Goal: Task Accomplishment & Management: Use online tool/utility

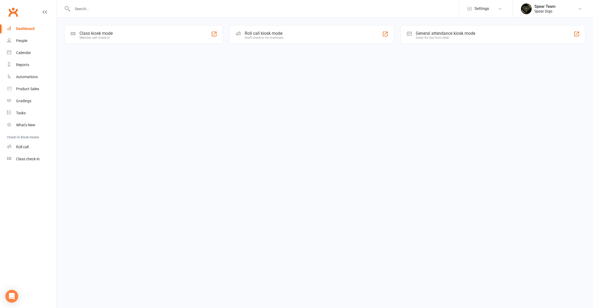
click at [124, 33] on div "Class kiosk mode Member self check-in" at bounding box center [143, 34] width 159 height 18
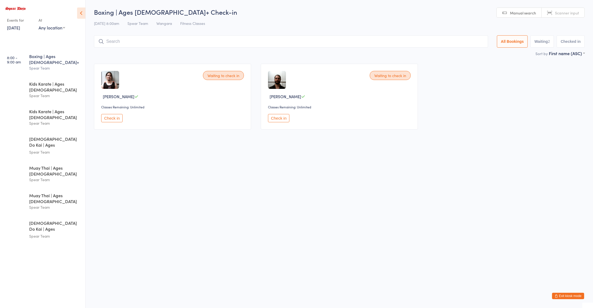
click at [154, 42] on input "search" at bounding box center [291, 41] width 394 height 12
type input "loga"
click at [149, 52] on div "Logan Pearse Drop in" at bounding box center [291, 53] width 394 height 12
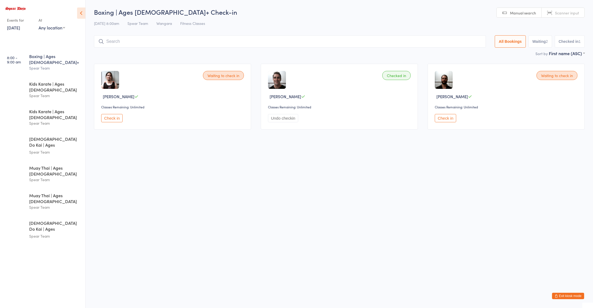
click at [451, 117] on button "Check in" at bounding box center [445, 118] width 21 height 8
click at [261, 43] on input "search" at bounding box center [290, 41] width 392 height 12
type input "ter"
click at [464, 54] on button "Drop in" at bounding box center [469, 53] width 21 height 8
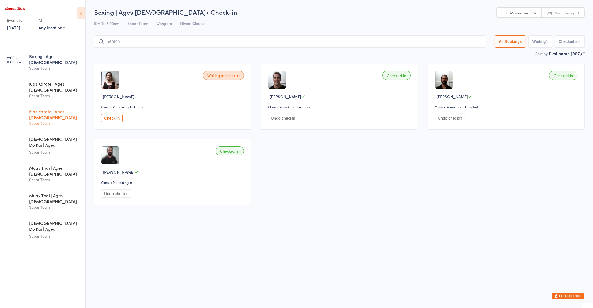
click at [68, 120] on div "Spear Team" at bounding box center [55, 123] width 52 height 6
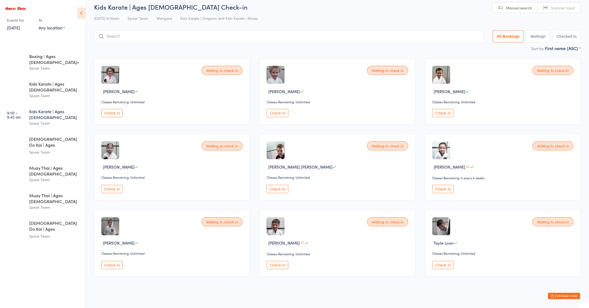
scroll to position [11, 0]
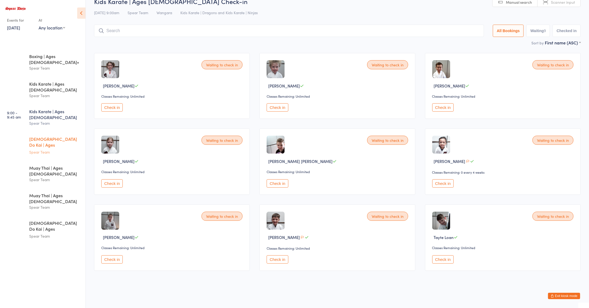
click at [50, 136] on div "Zen Do Kai | Ages 8 to 10" at bounding box center [55, 142] width 52 height 13
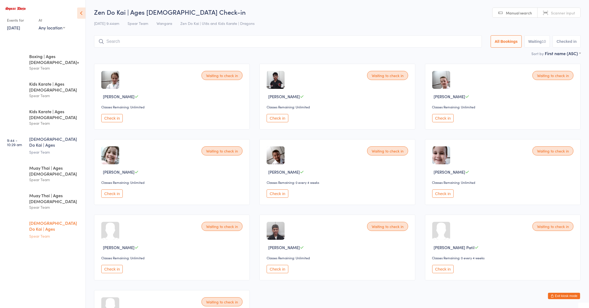
click at [60, 233] on div "Spear Team" at bounding box center [55, 236] width 52 height 6
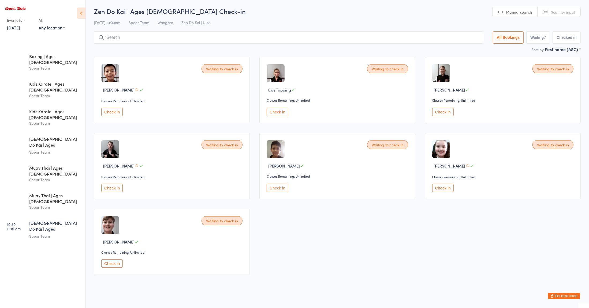
scroll to position [8, 0]
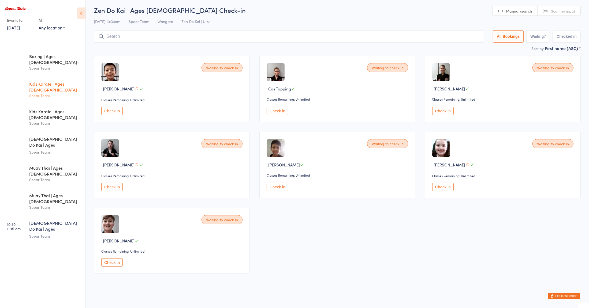
click at [61, 93] on div "Spear Team" at bounding box center [55, 96] width 52 height 6
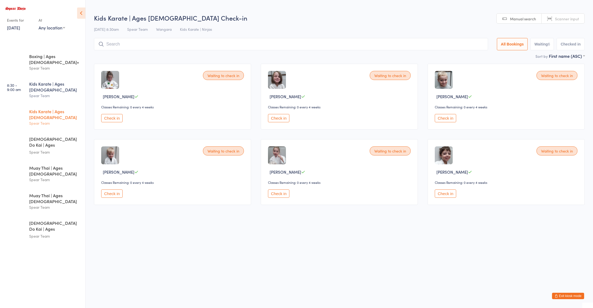
click at [60, 104] on div "Kids Karate | Ages 5 to 7 Spear Team" at bounding box center [57, 117] width 56 height 27
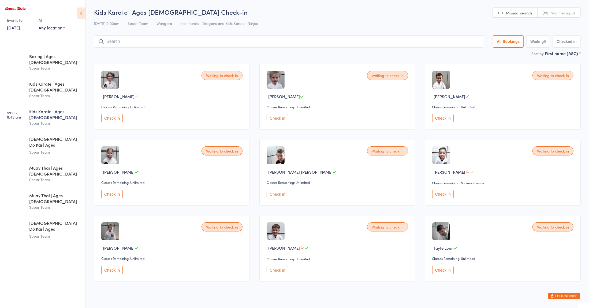
click at [106, 116] on button "Check in" at bounding box center [111, 118] width 21 height 8
click at [439, 195] on button "Check in" at bounding box center [442, 194] width 21 height 8
click at [557, 53] on select "First name (ASC) First name (DESC) Last name (ASC) Last name (DESC) Check in ti…" at bounding box center [563, 52] width 36 height 5
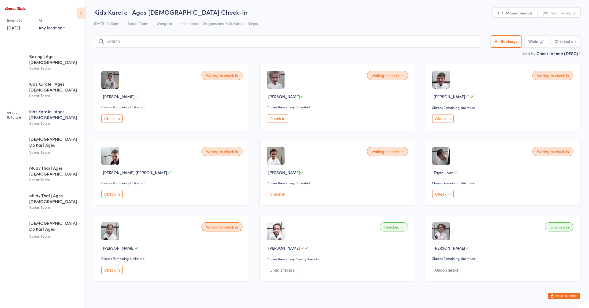
click at [360, 107] on div "Classes Remaining: Unlimited" at bounding box center [338, 107] width 143 height 5
click at [57, 81] on div "Kids Karate | Ages 4" at bounding box center [55, 87] width 52 height 12
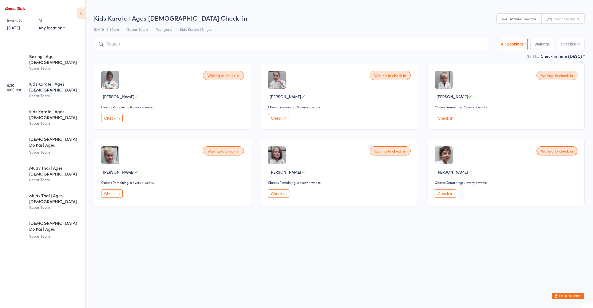
click at [161, 166] on div "Waiting to check in George Kramer Classes Remaining: 0 every 4 weeks Check in" at bounding box center [172, 172] width 157 height 66
click at [51, 165] on div "Muay Thai | Ages 11 to 15" at bounding box center [55, 171] width 52 height 12
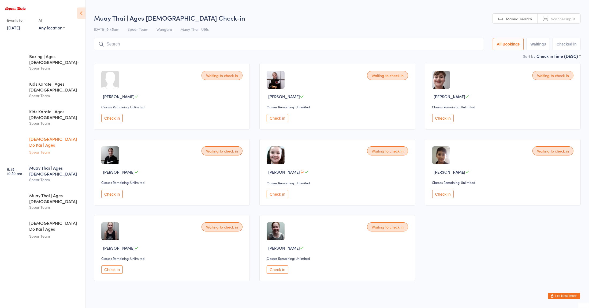
click at [35, 132] on div "Zen Do Kai | Ages 8 to 10 Spear Team" at bounding box center [57, 146] width 56 height 28
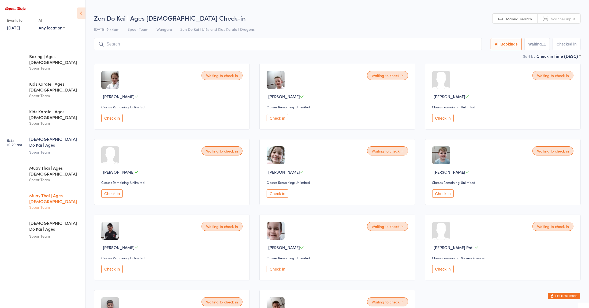
click at [40, 193] on div "Muay Thai | Ages 8 to 10" at bounding box center [55, 199] width 52 height 12
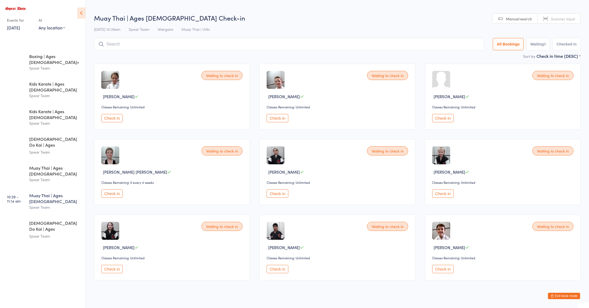
click at [174, 205] on div "Waiting to check in Jones Brown Classes Remaining: 0 every 4 weeks Check in" at bounding box center [172, 172] width 156 height 66
click at [41, 160] on div "Muay Thai | Ages 11 to 15 Spear Team" at bounding box center [57, 173] width 56 height 27
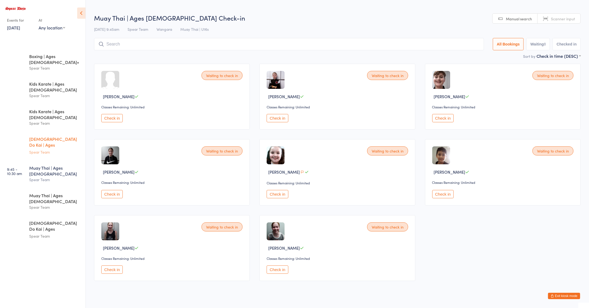
click at [32, 149] on div "Spear Team" at bounding box center [55, 152] width 52 height 6
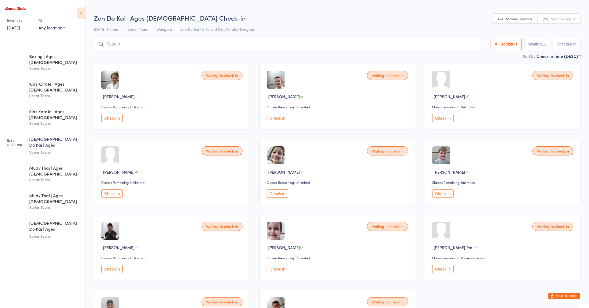
click at [167, 192] on div "Check in" at bounding box center [172, 194] width 143 height 8
click at [32, 70] on link "8:00 - 9:00 am Boxing | Ages 15+ Spear Team" at bounding box center [44, 62] width 84 height 27
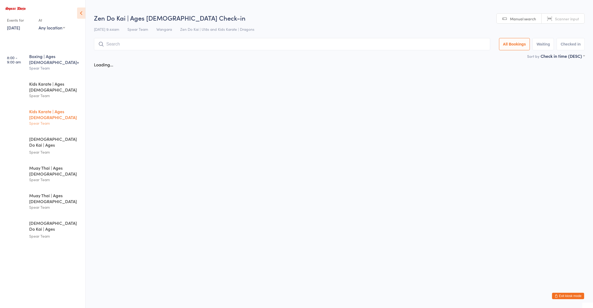
click at [41, 104] on div "Kids Karate | Ages 5 to 7 Spear Team" at bounding box center [57, 117] width 56 height 27
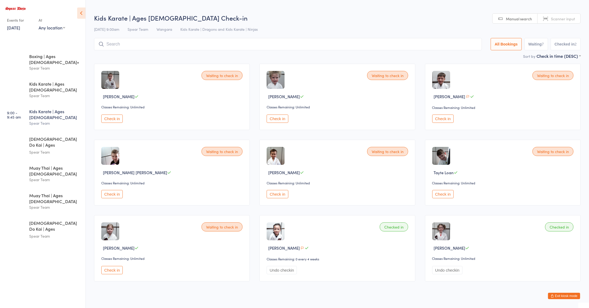
click at [278, 146] on div "Waiting to check in Fionn Flanagan Classes Remaining: Unlimited Check in" at bounding box center [337, 173] width 156 height 66
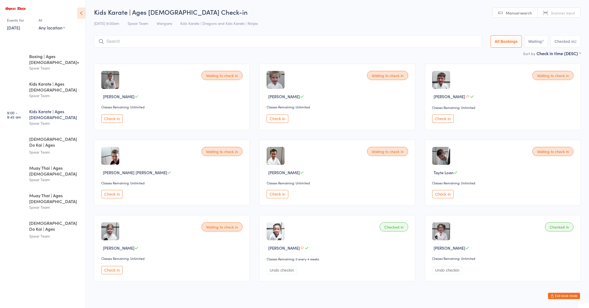
click at [441, 123] on button "Check in" at bounding box center [442, 119] width 21 height 8
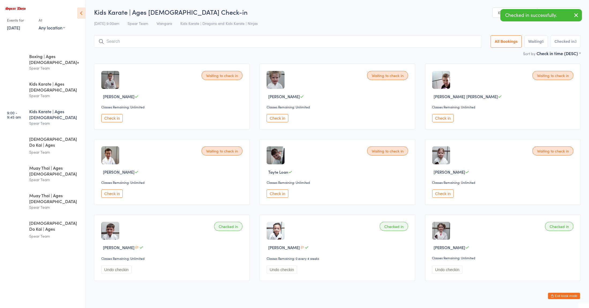
click at [277, 116] on button "Check in" at bounding box center [277, 118] width 21 height 8
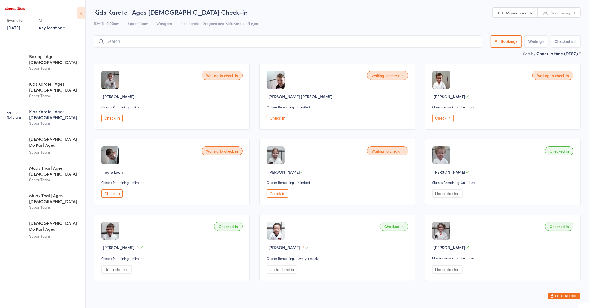
click at [283, 120] on button "Check in" at bounding box center [277, 118] width 21 height 8
click at [123, 190] on button "Check in" at bounding box center [111, 194] width 21 height 8
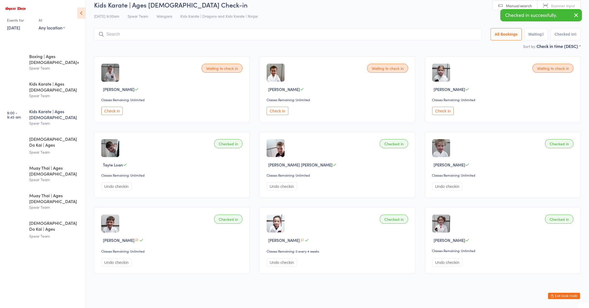
scroll to position [7, 0]
click at [283, 110] on button "Check in" at bounding box center [277, 111] width 21 height 8
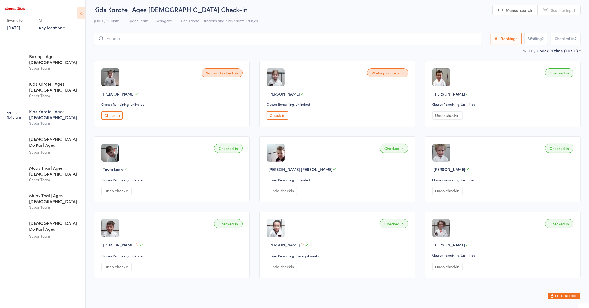
scroll to position [0, 0]
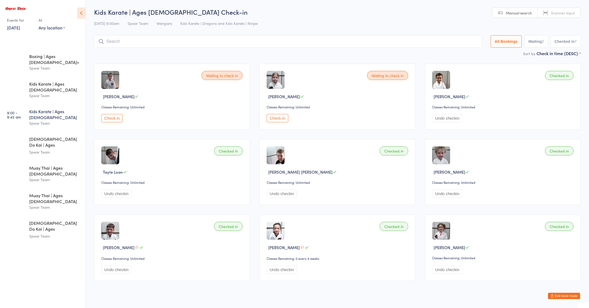
click at [142, 42] on input "search" at bounding box center [288, 41] width 388 height 12
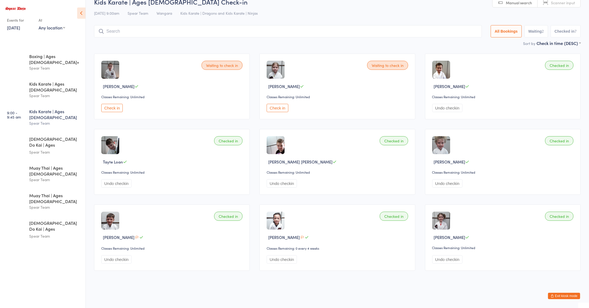
scroll to position [11, 0]
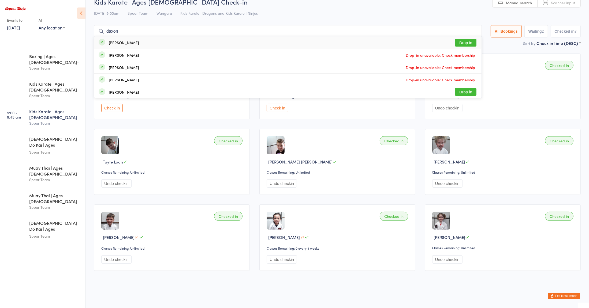
type input "daxon"
click at [121, 42] on div "Daxon Myers" at bounding box center [124, 42] width 30 height 4
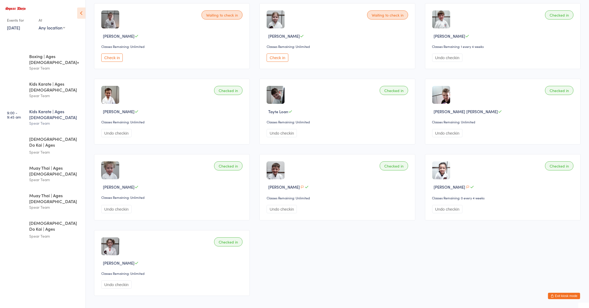
scroll to position [77, 0]
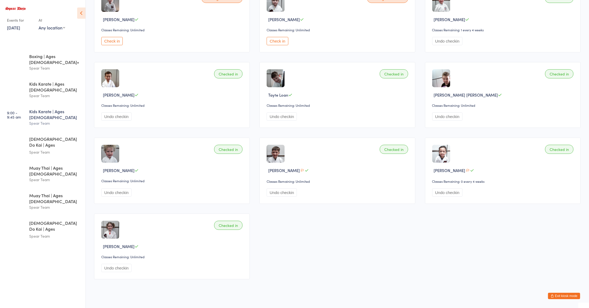
click at [327, 269] on div "Waiting to check in Lincoln Anderson Classes Remaining: Unlimited Check in Wait…" at bounding box center [337, 133] width 496 height 303
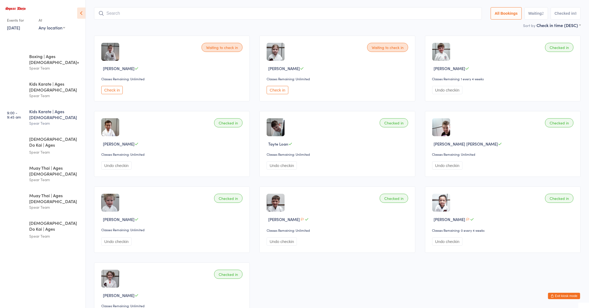
scroll to position [0, 0]
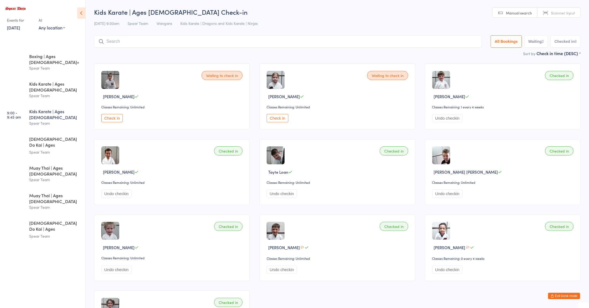
click at [401, 289] on div "Waiting to check in Lincoln Anderson Classes Remaining: Unlimited Check in Wait…" at bounding box center [337, 210] width 496 height 303
click at [57, 93] on div "Spear Team" at bounding box center [55, 96] width 52 height 6
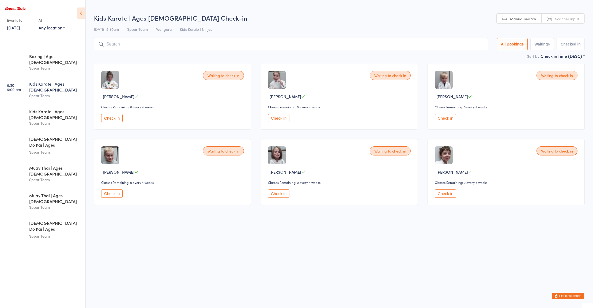
click at [113, 197] on button "Check in" at bounding box center [111, 194] width 21 height 8
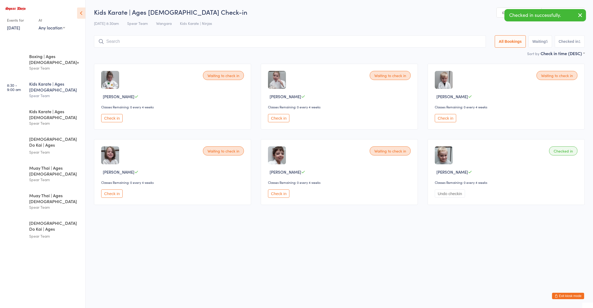
click at [112, 42] on input "search" at bounding box center [290, 41] width 392 height 12
click at [113, 194] on button "Check in" at bounding box center [111, 194] width 21 height 8
click at [278, 120] on button "Check in" at bounding box center [278, 118] width 21 height 8
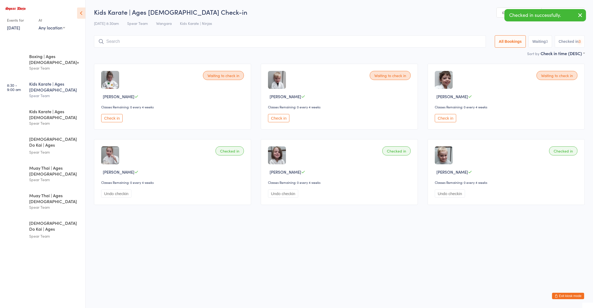
click at [282, 118] on button "Check in" at bounding box center [278, 118] width 21 height 8
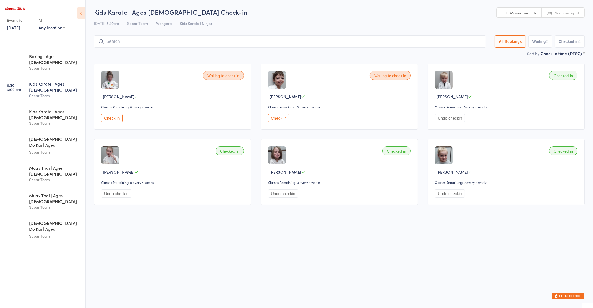
click at [31, 120] on div "Spear Team" at bounding box center [55, 123] width 52 height 6
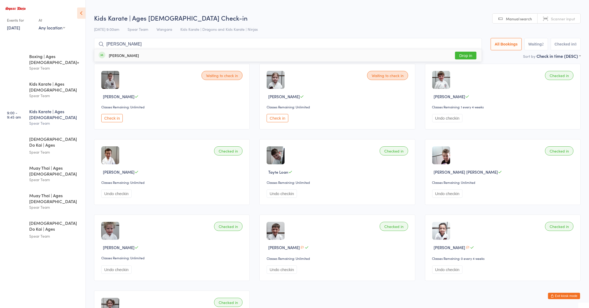
type input "olli"
click at [116, 56] on div "Ollie Synnott" at bounding box center [124, 55] width 30 height 4
click at [54, 93] on div "Spear Team" at bounding box center [55, 96] width 52 height 6
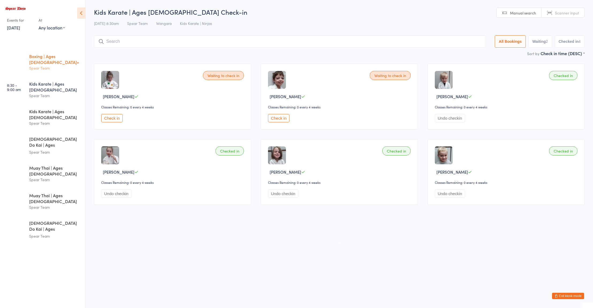
click at [28, 65] on link "8:00 - 9:00 am Boxing | Ages 15+ Spear Team" at bounding box center [44, 62] width 84 height 27
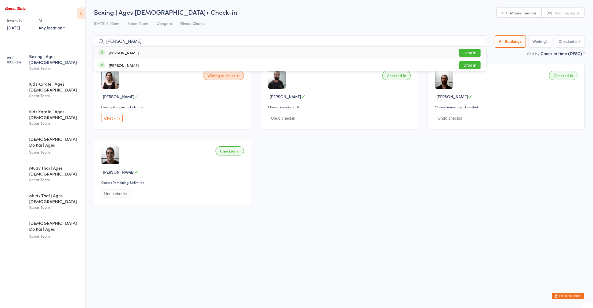
type input "marrs"
click at [466, 53] on button "Drop in" at bounding box center [469, 53] width 21 height 8
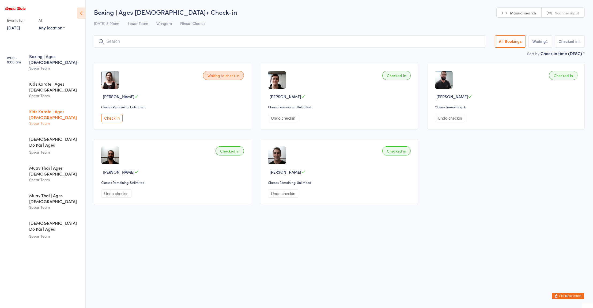
click at [55, 108] on div "Kids Karate | Ages 5 to 7" at bounding box center [55, 114] width 52 height 12
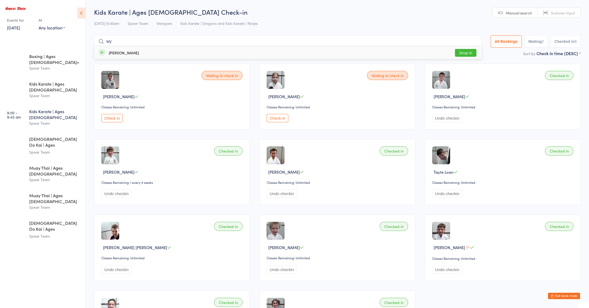
type input "wy"
click at [463, 53] on button "Drop in" at bounding box center [465, 53] width 21 height 8
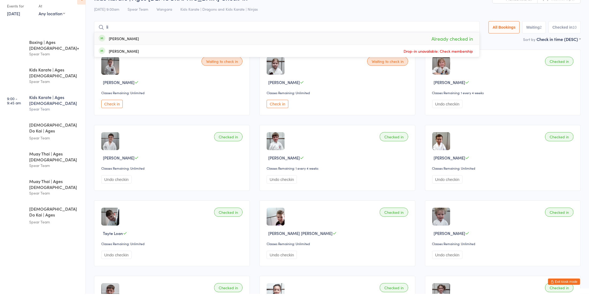
type input "l"
click at [57, 149] on div "Spear Team" at bounding box center [55, 152] width 52 height 6
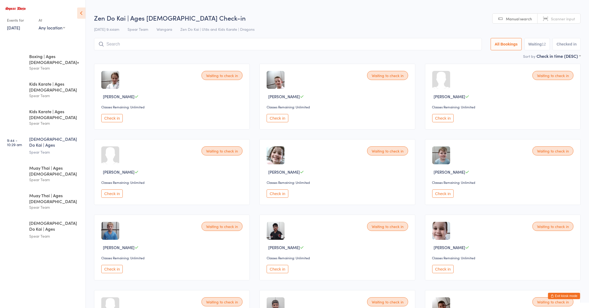
click at [216, 107] on div "Classes Remaining: Unlimited" at bounding box center [172, 107] width 143 height 5
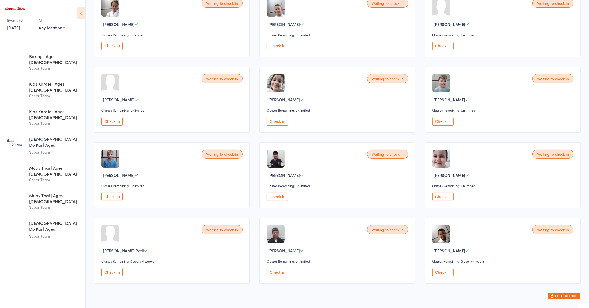
scroll to position [86, 0]
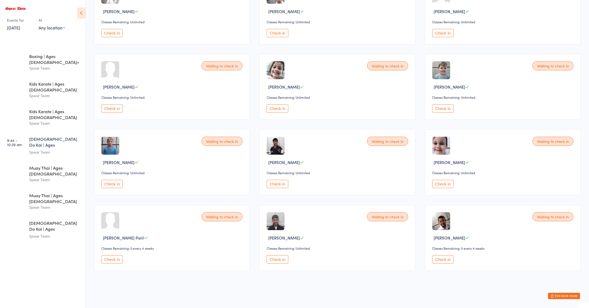
click at [443, 184] on button "Check in" at bounding box center [442, 184] width 21 height 8
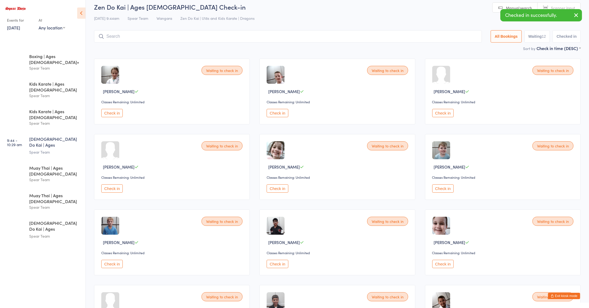
scroll to position [0, 0]
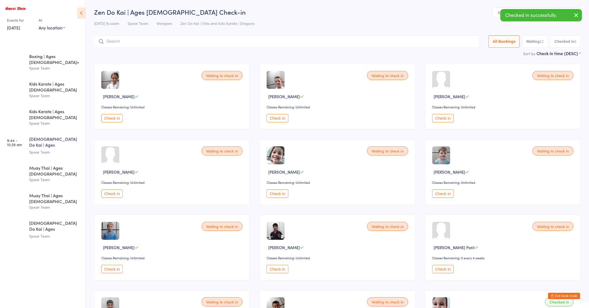
click at [140, 40] on input "search" at bounding box center [286, 41] width 385 height 12
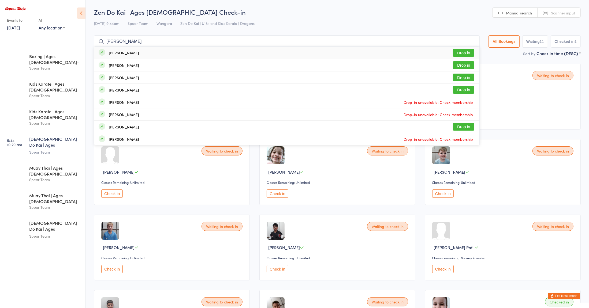
type input "lance"
click at [116, 65] on div "Lance Anderson" at bounding box center [124, 65] width 30 height 4
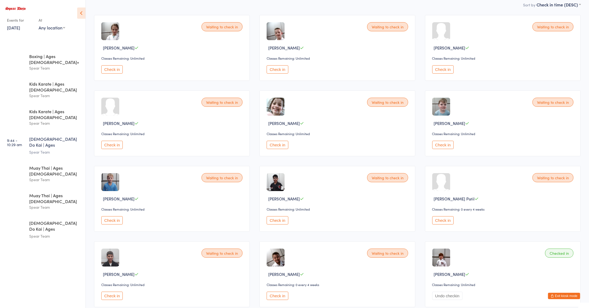
scroll to position [30, 0]
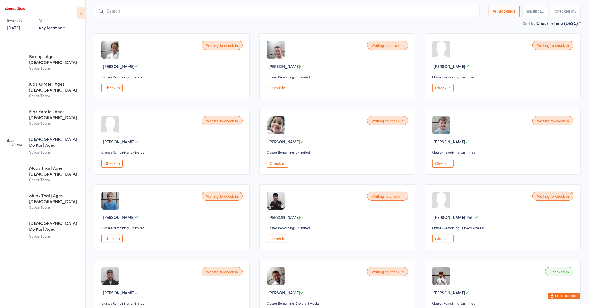
click at [153, 26] on div "Sort by Check in time (DESC) First name (ASC) First name (DESC) Last name (ASC)…" at bounding box center [337, 23] width 486 height 6
click at [138, 10] on input "search" at bounding box center [286, 11] width 385 height 12
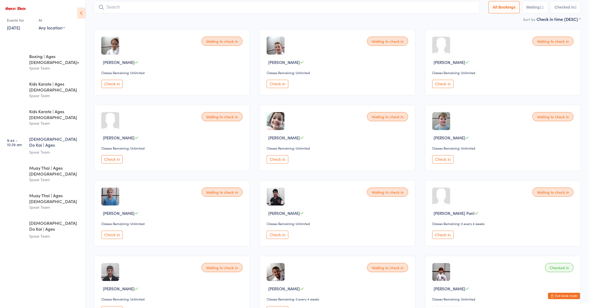
scroll to position [35, 0]
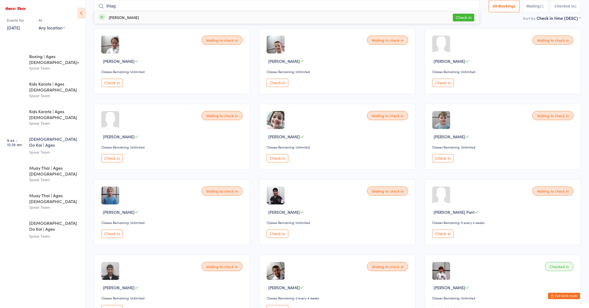
type input "thiag"
click at [112, 22] on div "Thiago Medrano Check in" at bounding box center [286, 17] width 385 height 12
click at [111, 6] on input "search" at bounding box center [286, 6] width 385 height 12
type input "ivy"
click at [112, 17] on div "Ivy Hancock" at bounding box center [124, 17] width 30 height 4
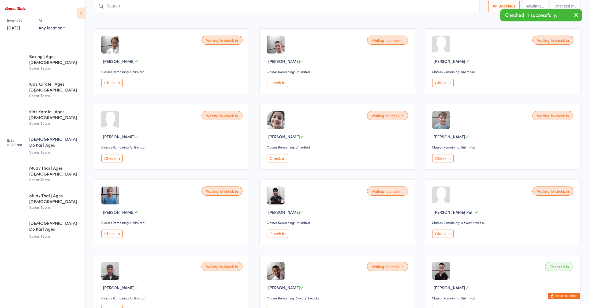
click at [110, 5] on input "search" at bounding box center [286, 6] width 385 height 12
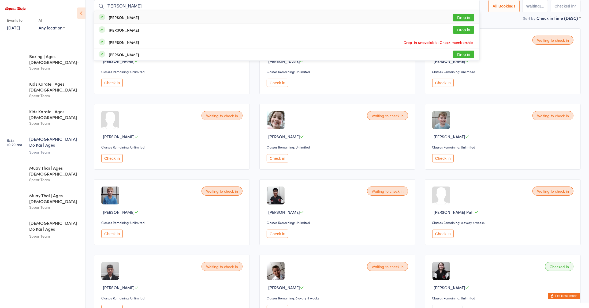
type input "lach"
click at [113, 29] on div "Lachlan Cusack" at bounding box center [124, 30] width 30 height 4
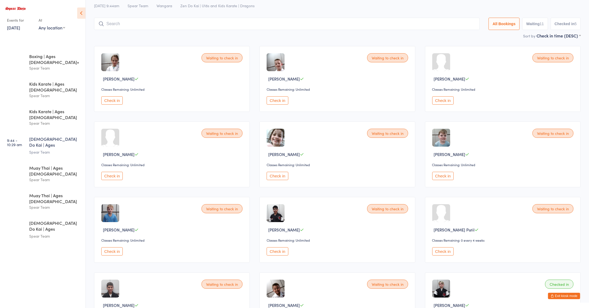
scroll to position [28, 0]
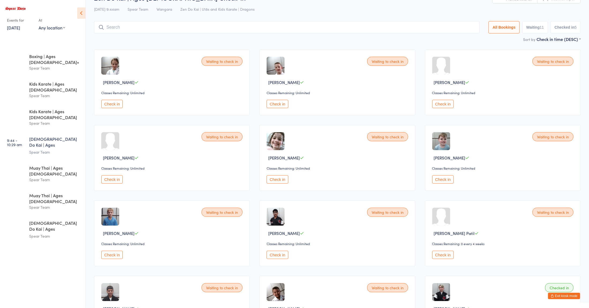
click at [131, 33] on input "search" at bounding box center [286, 27] width 385 height 12
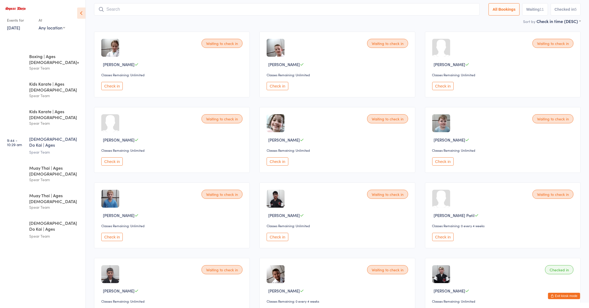
scroll to position [35, 0]
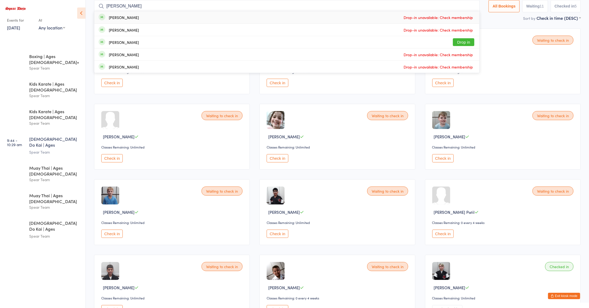
type input "harr"
click at [115, 43] on div "Harrison Wright" at bounding box center [124, 42] width 30 height 4
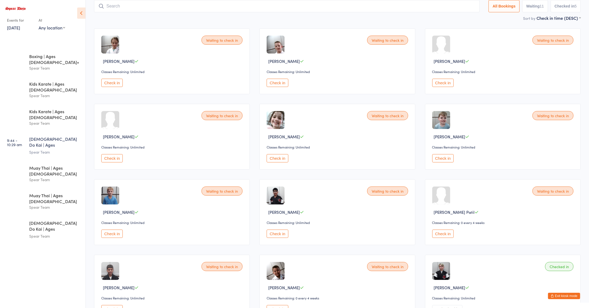
click at [112, 4] on input "search" at bounding box center [286, 6] width 385 height 12
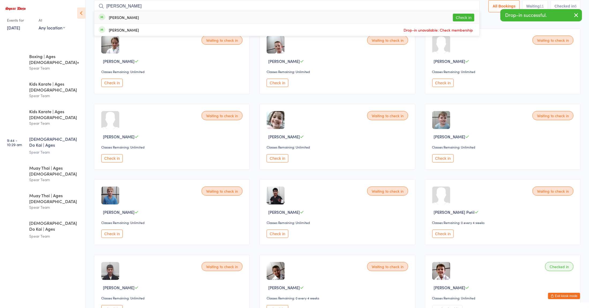
type input "jett"
click at [115, 17] on div "Jett Brown" at bounding box center [124, 17] width 30 height 4
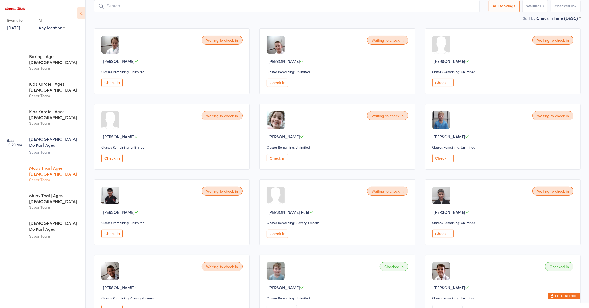
click at [54, 177] on div "Spear Team" at bounding box center [55, 180] width 52 height 6
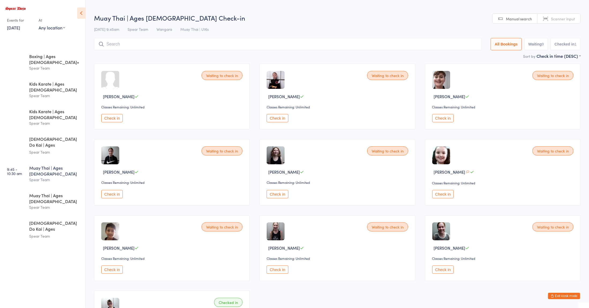
click at [277, 195] on button "Check in" at bounding box center [277, 194] width 21 height 8
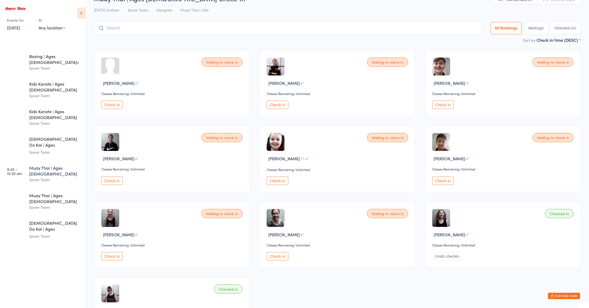
click at [493, 245] on div "Classes Remaining: Unlimited" at bounding box center [503, 245] width 143 height 5
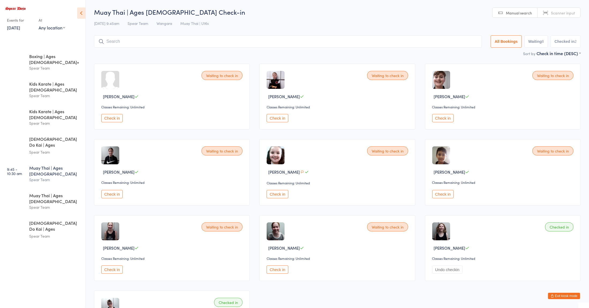
click at [444, 120] on button "Check in" at bounding box center [442, 118] width 21 height 8
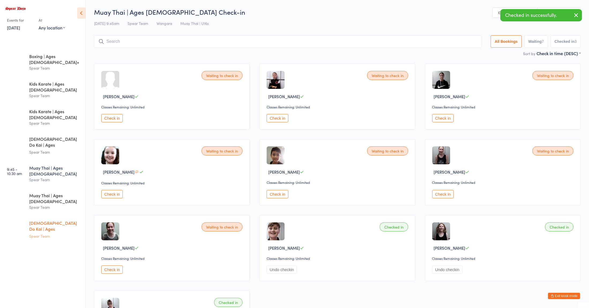
click at [66, 233] on div "Spear Team" at bounding box center [55, 236] width 52 height 6
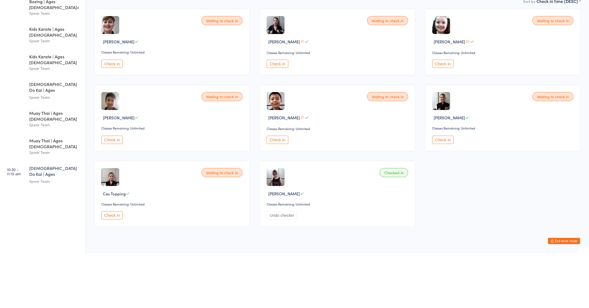
click at [103, 118] on button "Check in" at bounding box center [111, 119] width 21 height 8
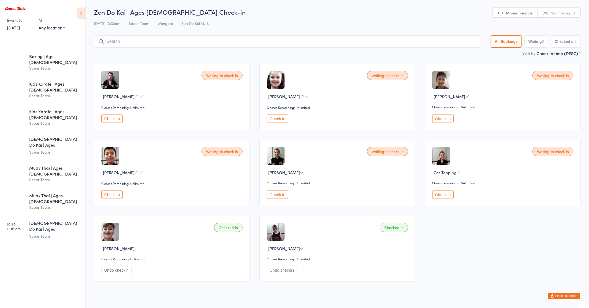
click at [67, 165] on div "Muay Thai | Ages 11 to 15" at bounding box center [55, 171] width 52 height 12
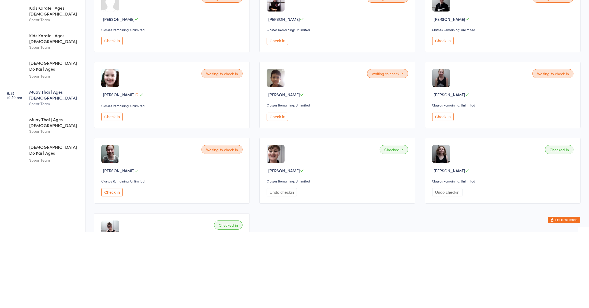
scroll to position [2, 0]
click at [277, 191] on button "Check in" at bounding box center [277, 192] width 21 height 8
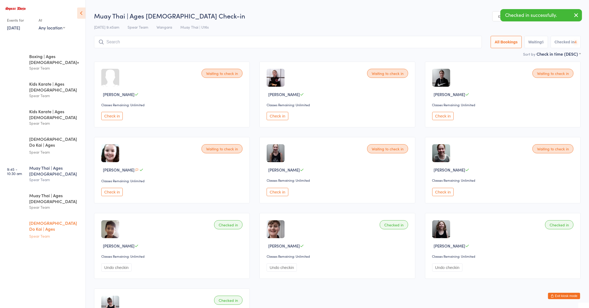
click at [61, 220] on div "Zen Do Kai | Ages 11 to 15" at bounding box center [55, 226] width 52 height 13
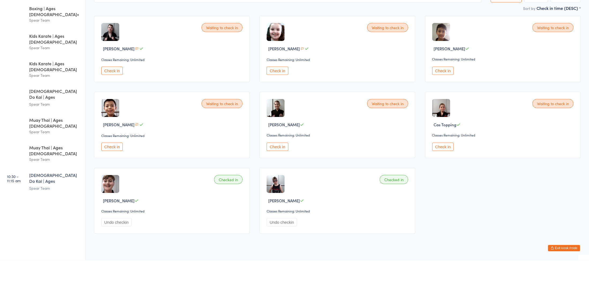
click at [444, 118] on button "Check in" at bounding box center [442, 119] width 21 height 8
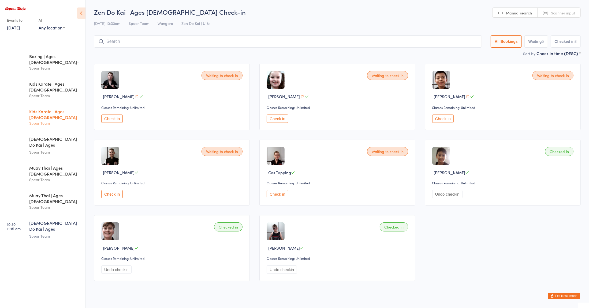
click at [43, 108] on div "Kids Karate | Ages 5 to 7" at bounding box center [55, 114] width 52 height 12
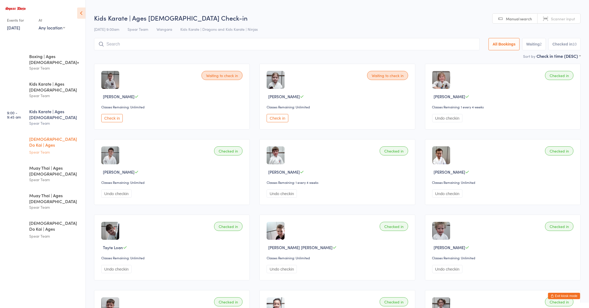
click at [46, 149] on div "Spear Team" at bounding box center [55, 152] width 52 height 6
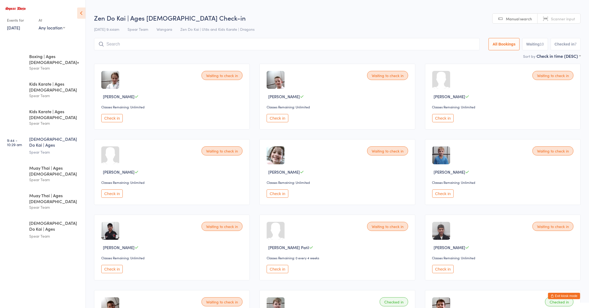
click at [149, 132] on div "Waiting to check in Alexis Alcock Classes Remaining: Unlimited Check in Waiting…" at bounding box center [337, 285] width 496 height 453
click at [438, 120] on button "Check in" at bounding box center [442, 118] width 21 height 8
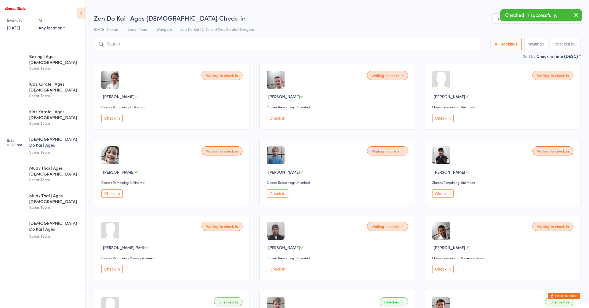
click at [443, 193] on button "Check in" at bounding box center [442, 194] width 21 height 8
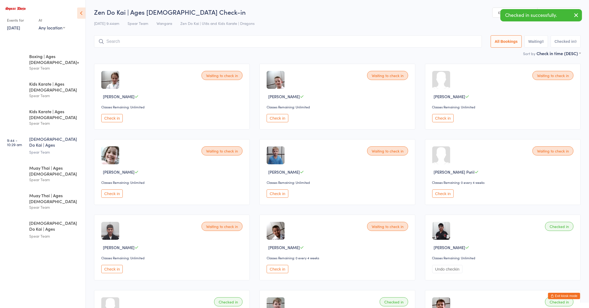
click at [277, 194] on button "Check in" at bounding box center [277, 194] width 21 height 8
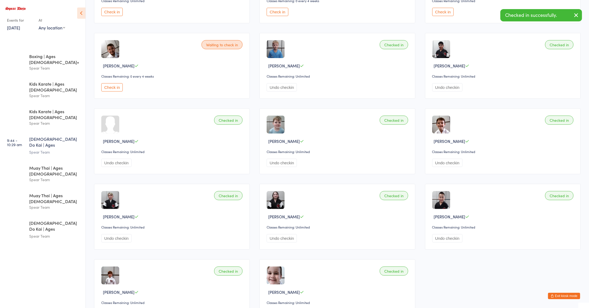
scroll to position [122, 0]
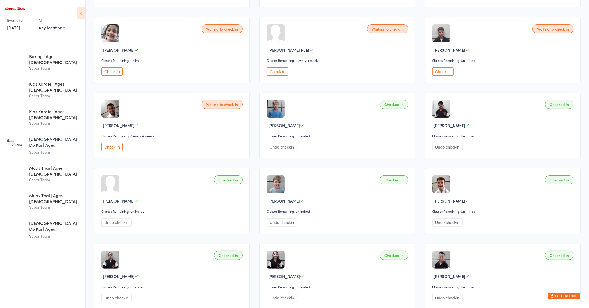
click at [70, 165] on div "Muay Thai | Ages 11 to 15" at bounding box center [55, 171] width 52 height 12
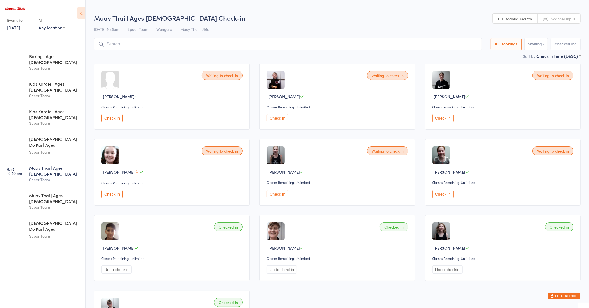
click at [179, 180] on div "Waiting to check in Savannah Johnson Classes Remaining: Unlimited Check in" at bounding box center [172, 172] width 156 height 66
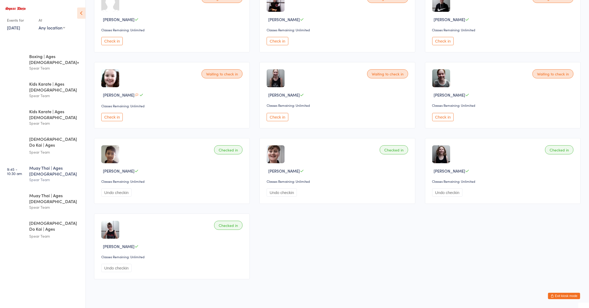
scroll to position [86, 0]
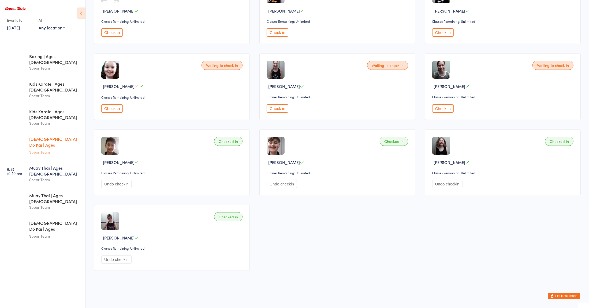
click at [56, 136] on div "Zen Do Kai | Ages 8 to 10" at bounding box center [55, 142] width 52 height 13
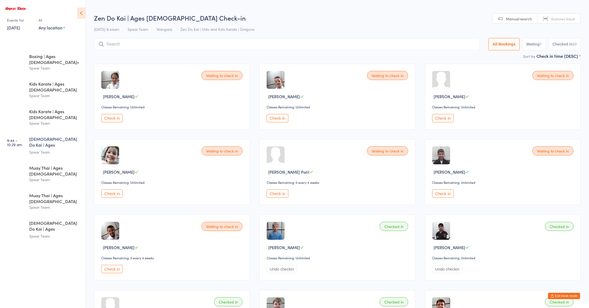
click at [327, 132] on div "Waiting to check in Alexis Alcock Classes Remaining: Unlimited Check in Waiting…" at bounding box center [337, 285] width 496 height 453
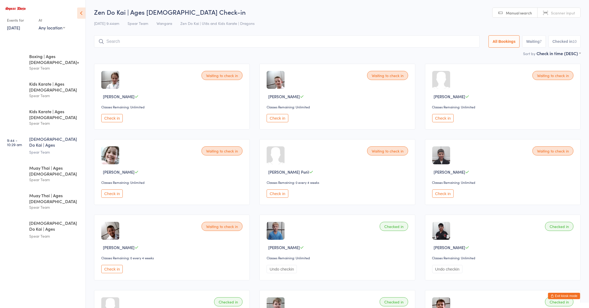
click at [446, 71] on div "Waiting to check in Yash Bhatt Classes Remaining: Unlimited Check in" at bounding box center [503, 97] width 156 height 66
click at [277, 193] on button "Check in" at bounding box center [277, 194] width 21 height 8
click at [63, 193] on div "Muay Thai | Ages 8 to 10" at bounding box center [55, 199] width 52 height 12
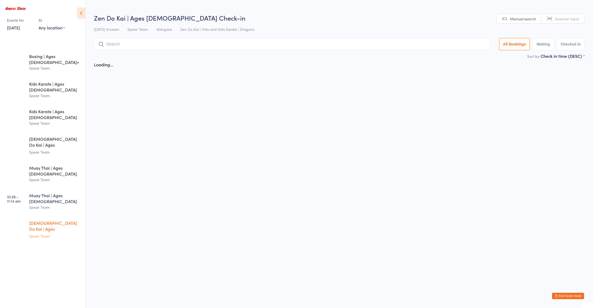
click at [40, 220] on div "Zen Do Kai | Ages 11 to 15" at bounding box center [55, 226] width 52 height 13
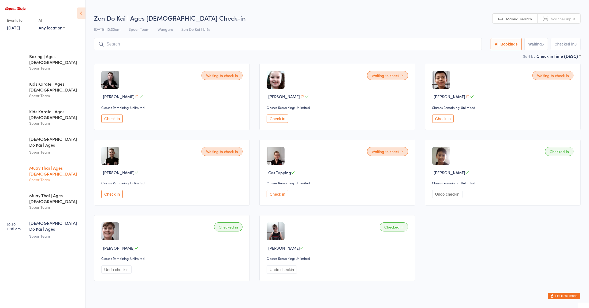
click at [44, 177] on div "Spear Team" at bounding box center [55, 180] width 52 height 6
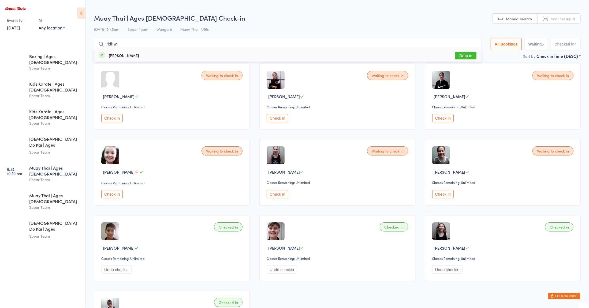
type input "ridhw"
click at [459, 58] on button "Drop in" at bounding box center [465, 56] width 21 height 8
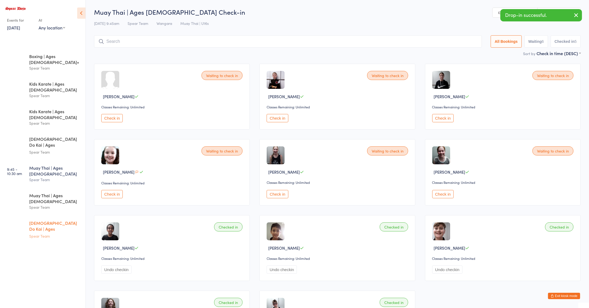
click at [38, 216] on link "10:30 - 11:15 am Zen Do Kai | Ages 11 to 15 Spear Team" at bounding box center [44, 230] width 84 height 28
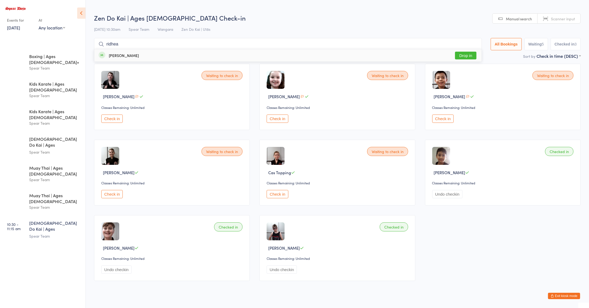
type input "ridhea"
click at [456, 57] on button "Drop in" at bounding box center [465, 56] width 21 height 8
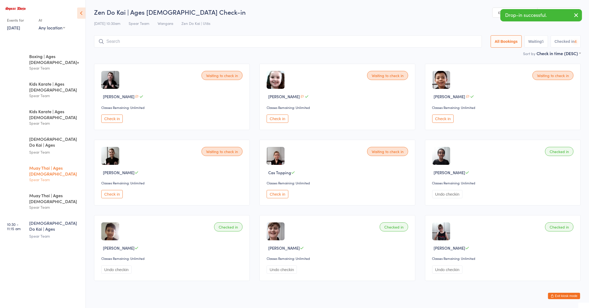
click at [36, 177] on div "Spear Team" at bounding box center [55, 180] width 52 height 6
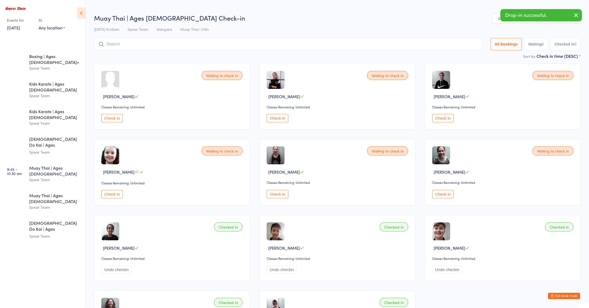
click at [315, 142] on div "Waiting to check in Sophie Shaw Classes Remaining: Unlimited Check in" at bounding box center [337, 172] width 156 height 66
click at [34, 149] on div "Spear Team" at bounding box center [55, 152] width 52 height 6
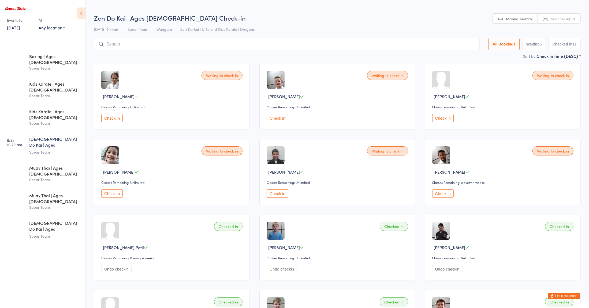
click at [103, 193] on button "Check in" at bounding box center [111, 194] width 21 height 8
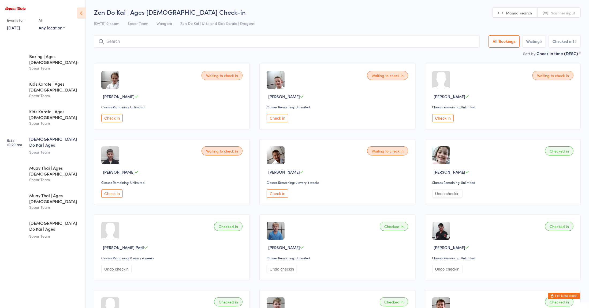
click at [275, 194] on button "Check in" at bounding box center [277, 194] width 21 height 8
click at [109, 193] on button "Check in" at bounding box center [111, 194] width 21 height 8
click at [135, 40] on input "search" at bounding box center [286, 41] width 385 height 12
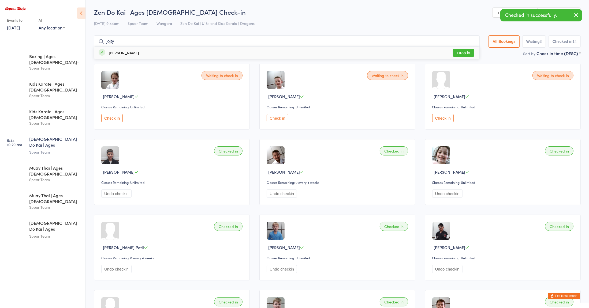
type input "jojty"
click at [109, 54] on div "Jonty Grimley" at bounding box center [124, 53] width 30 height 4
click at [140, 132] on div "Waiting to check in Alexis Alcock Classes Remaining: Unlimited Check in Waiting…" at bounding box center [337, 285] width 496 height 453
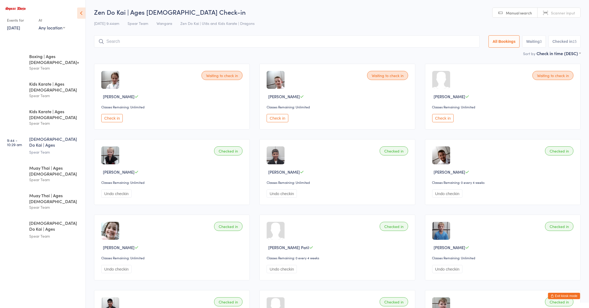
click at [61, 160] on div "Muay Thai | Ages 11 to 15 Spear Team" at bounding box center [57, 173] width 56 height 27
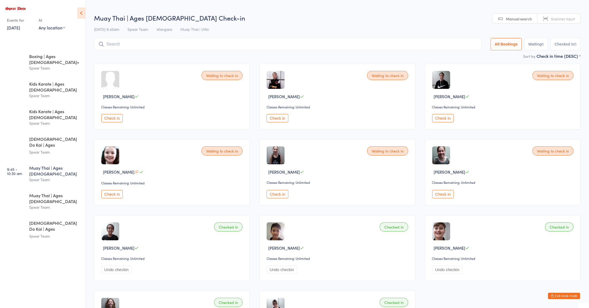
click at [274, 194] on button "Check in" at bounding box center [277, 194] width 21 height 8
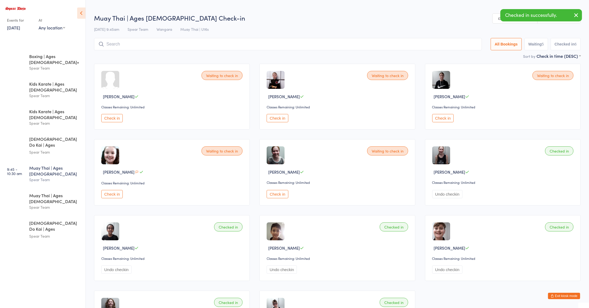
click at [276, 194] on button "Check in" at bounding box center [277, 194] width 21 height 8
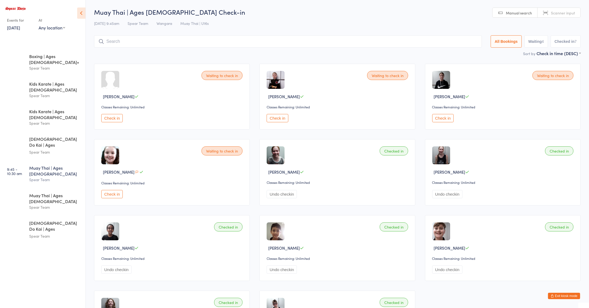
click at [115, 42] on input "search" at bounding box center [288, 41] width 388 height 12
type input "emma"
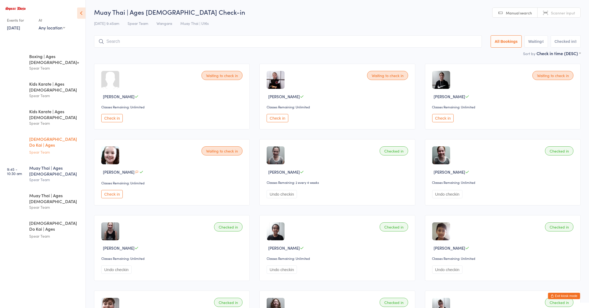
click at [48, 149] on div "Spear Team" at bounding box center [55, 152] width 52 height 6
